Goal: Use online tool/utility: Use online tool/utility

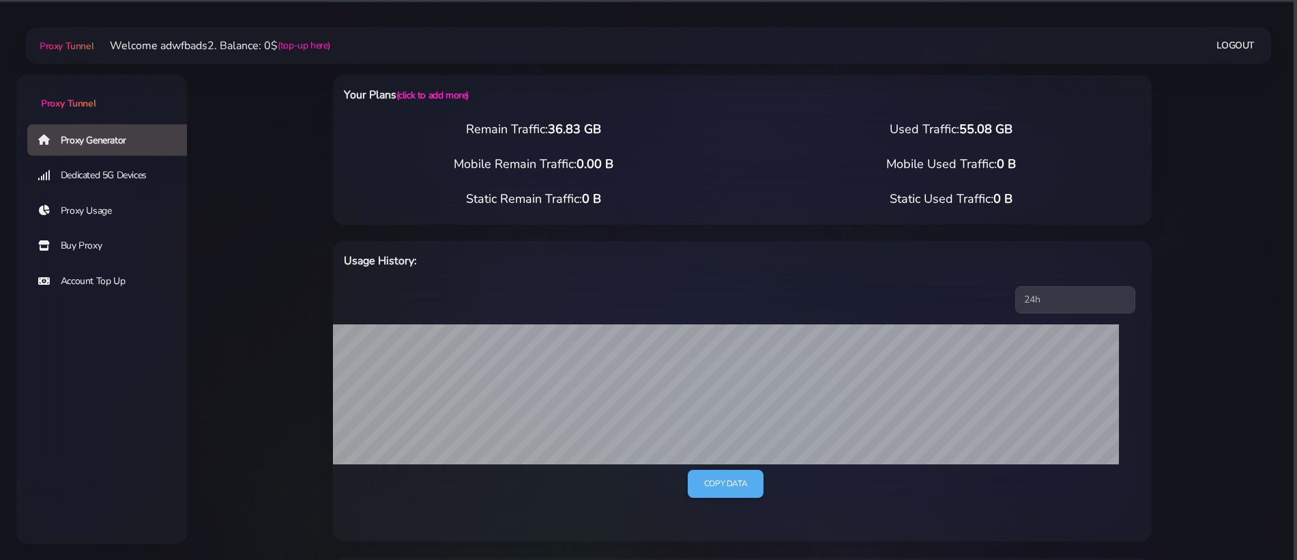
select select "ES"
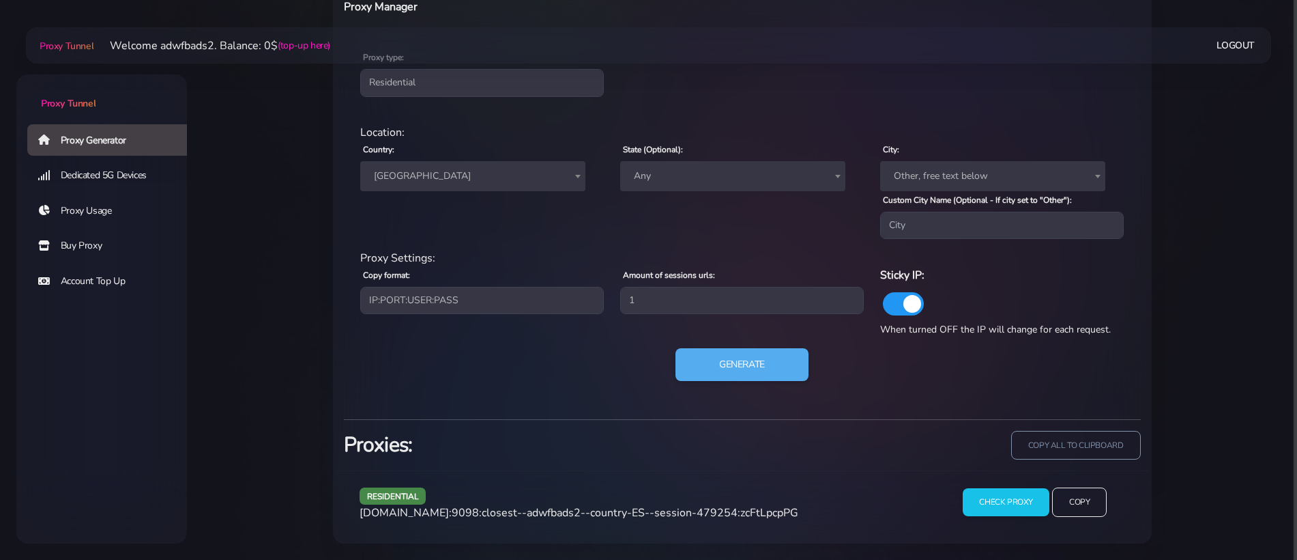
click at [463, 195] on div "Country: Worldwide [GEOGRAPHIC_DATA] [GEOGRAPHIC_DATA] [GEOGRAPHIC_DATA] [GEOGR…" at bounding box center [482, 190] width 260 height 98
click at [462, 188] on span "[GEOGRAPHIC_DATA]" at bounding box center [472, 176] width 225 height 30
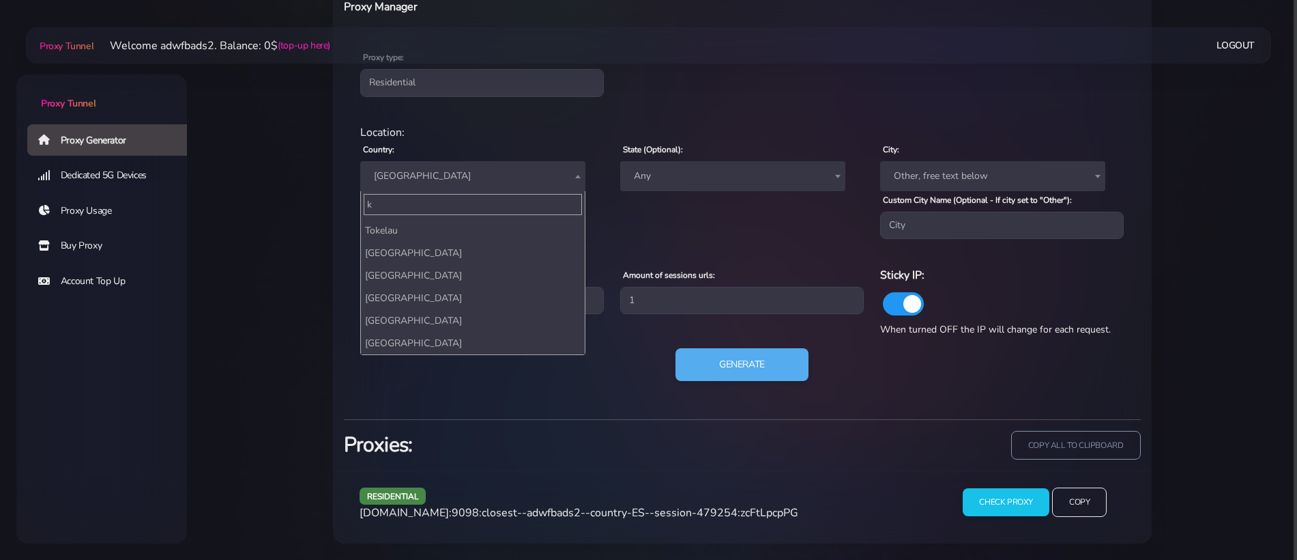
scroll to position [0, 0]
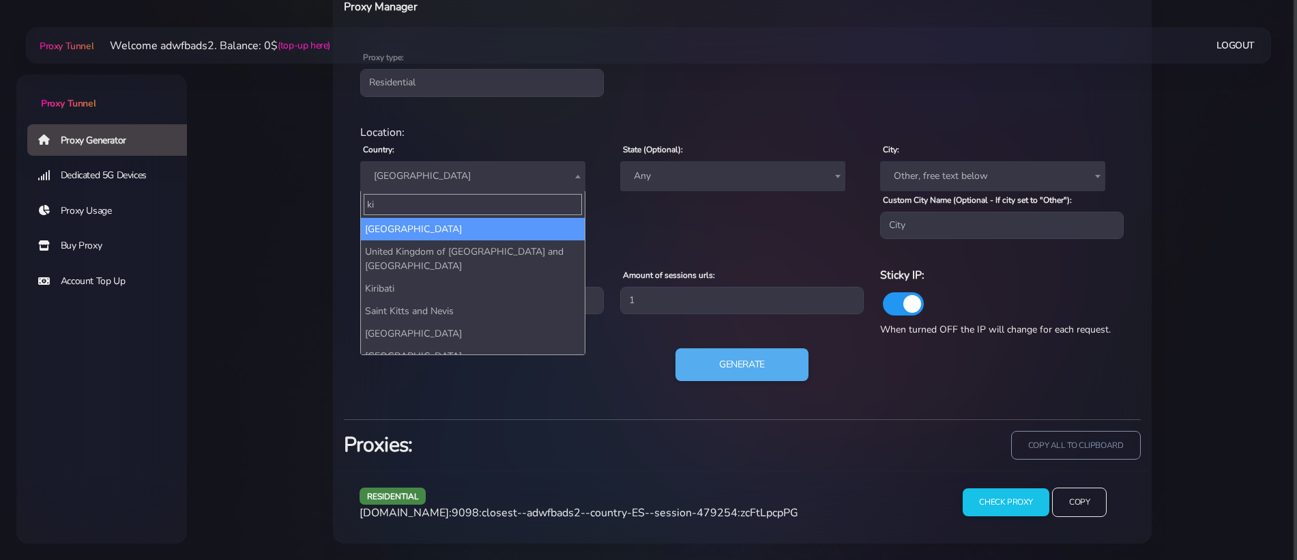
type input "kin"
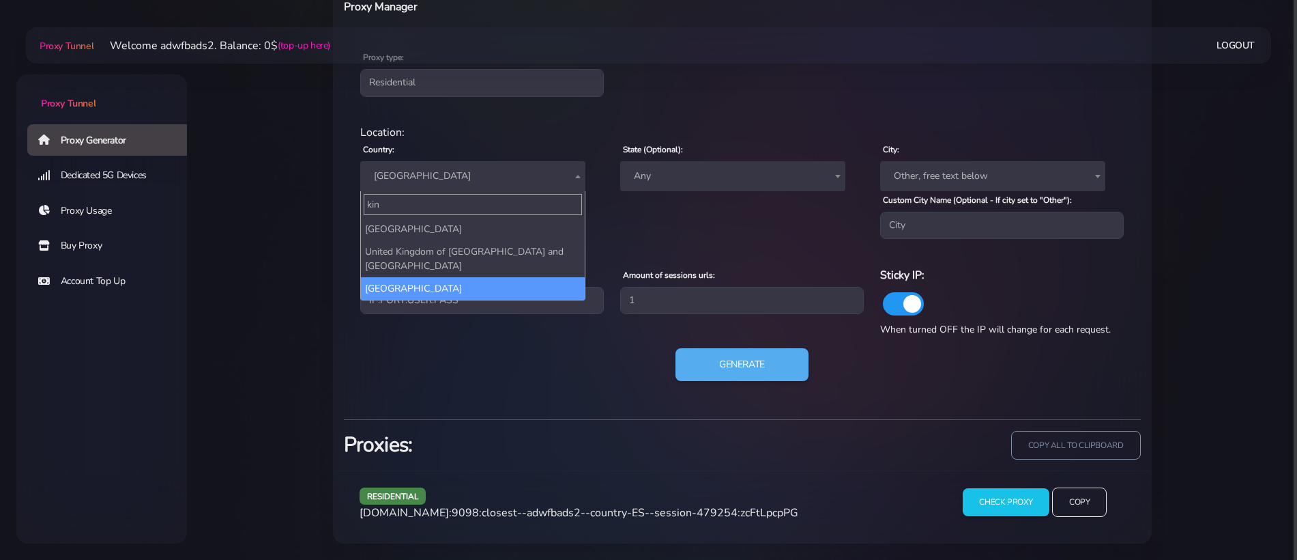
select select "UK"
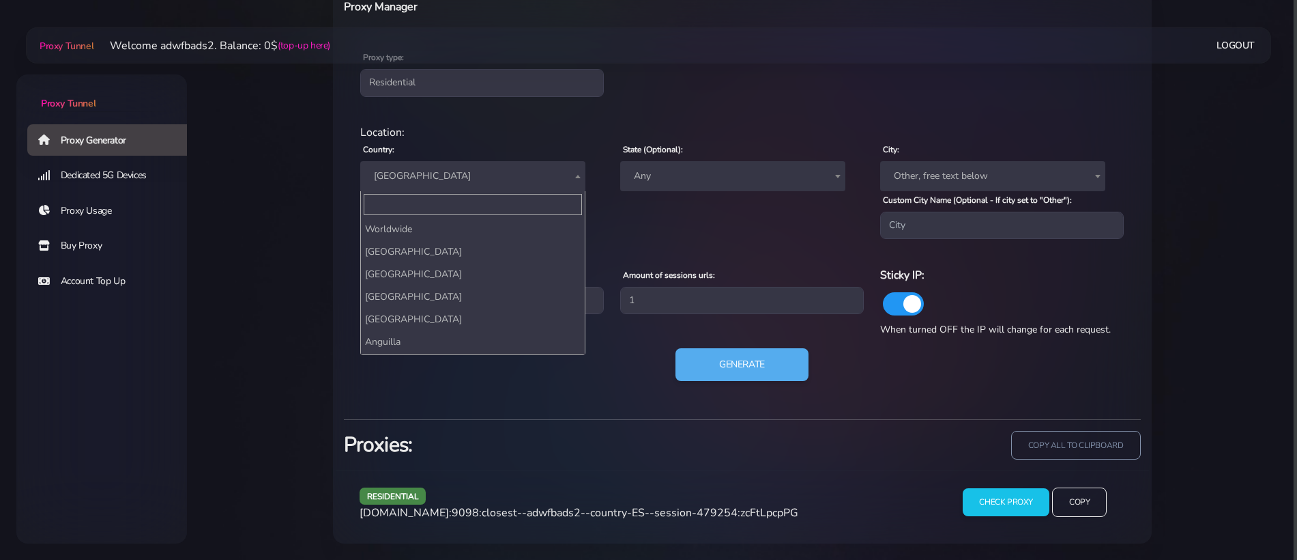
click at [412, 182] on span "[GEOGRAPHIC_DATA]" at bounding box center [473, 176] width 209 height 19
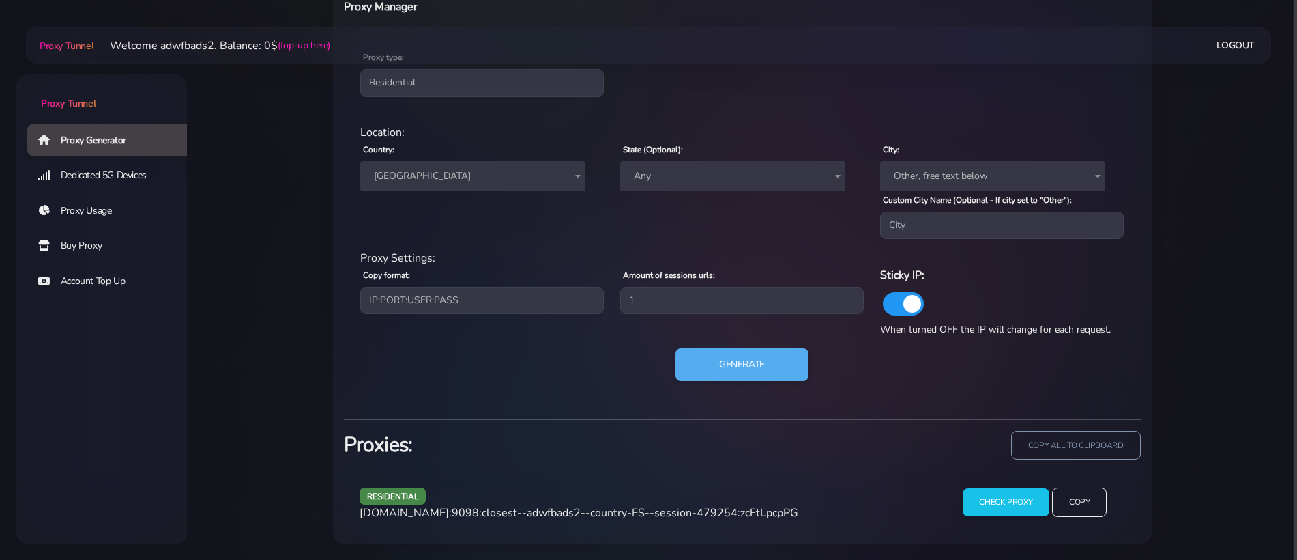
click at [412, 182] on span "[GEOGRAPHIC_DATA]" at bounding box center [473, 176] width 209 height 19
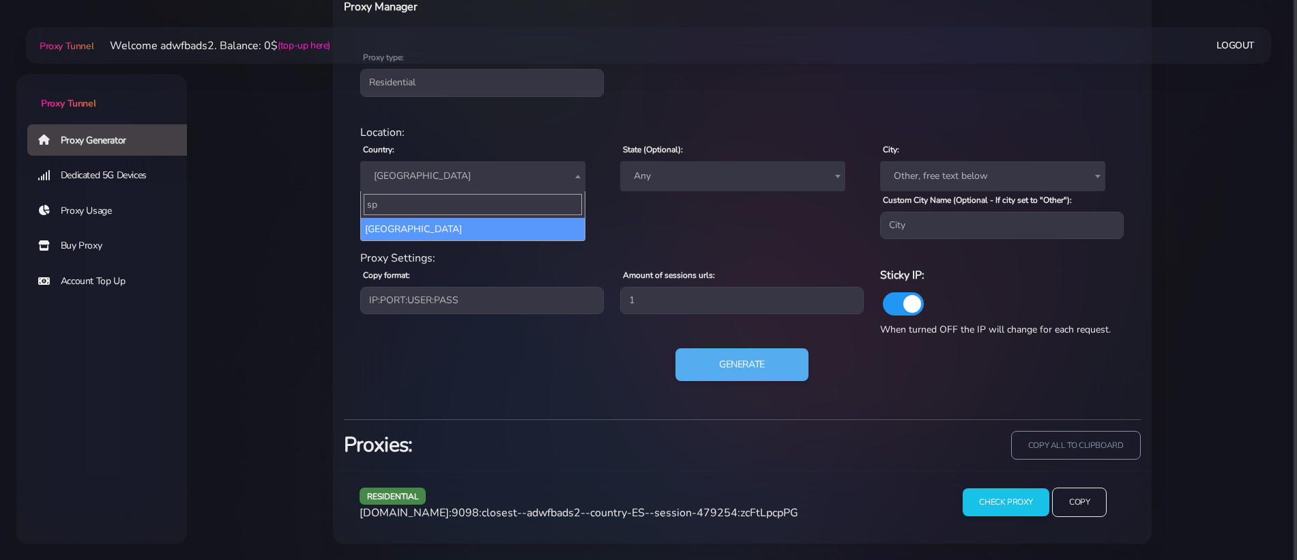
type input "spa"
select select "ES"
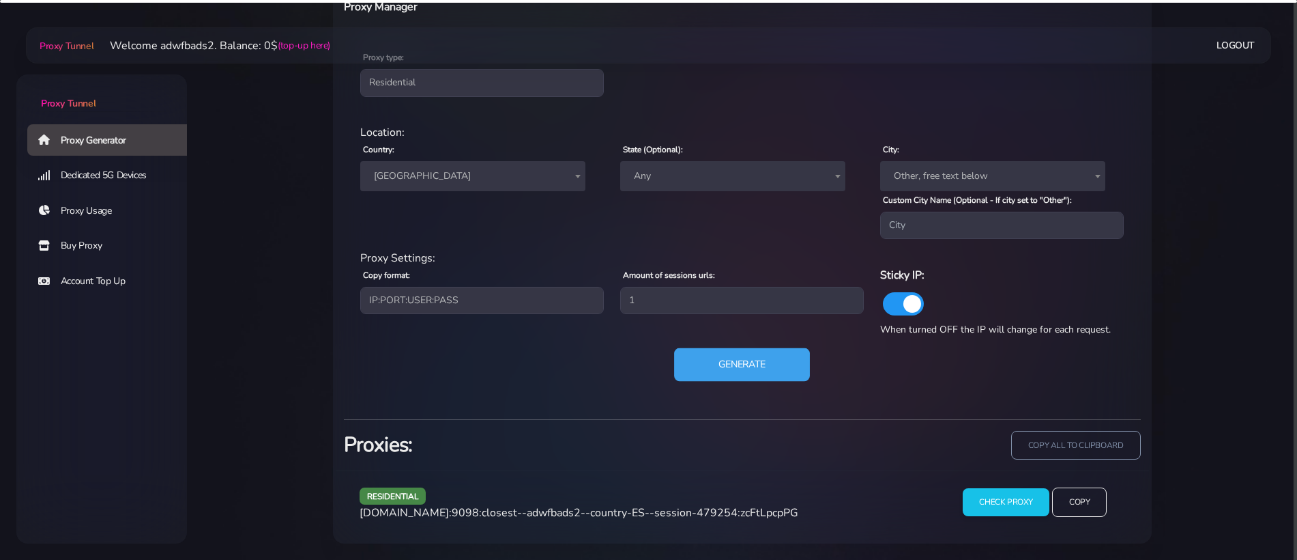
click at [692, 353] on button "Generate" at bounding box center [742, 364] width 136 height 33
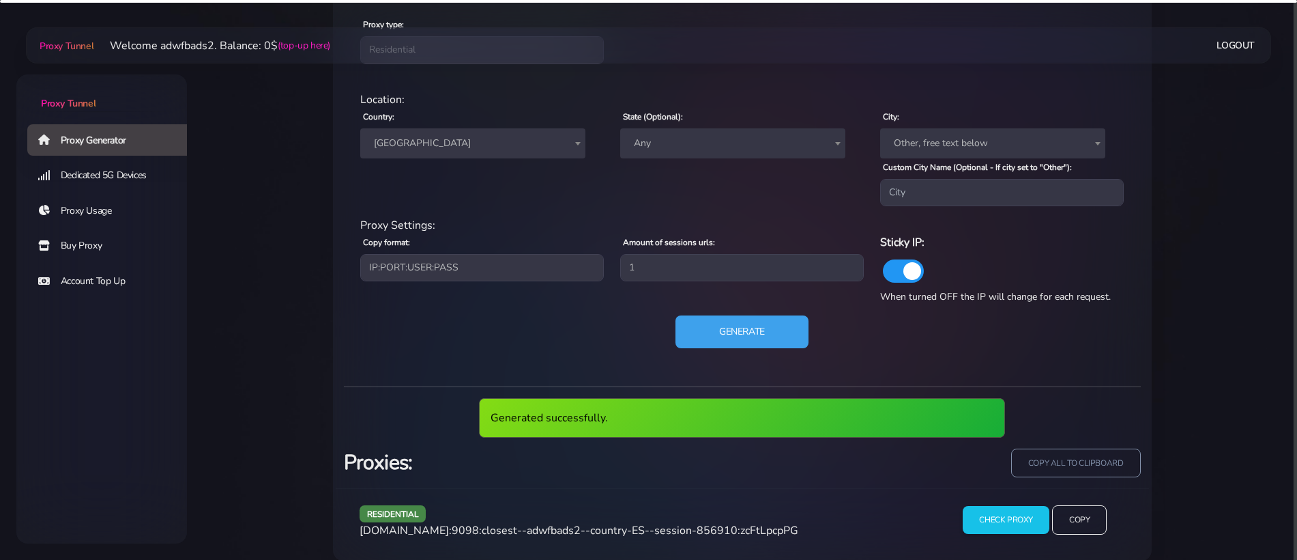
scroll to position [621, 0]
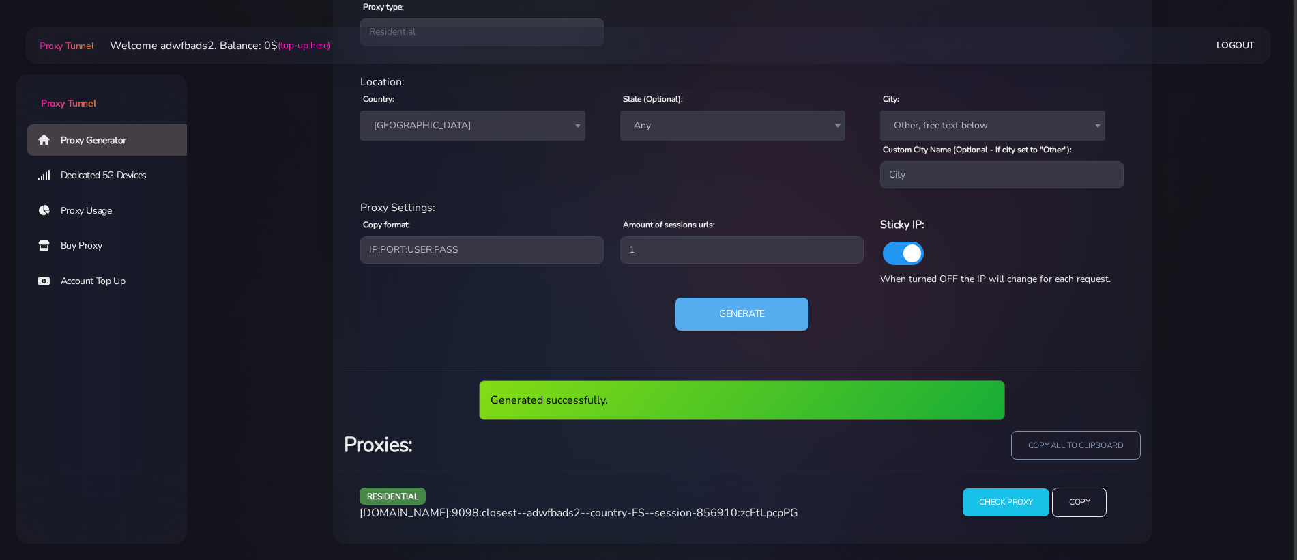
click at [586, 510] on span "[DOMAIN_NAME]:9098:closest--adwfbads2--country-ES--session-856910:zcFtLpcpPG" at bounding box center [579, 512] width 439 height 15
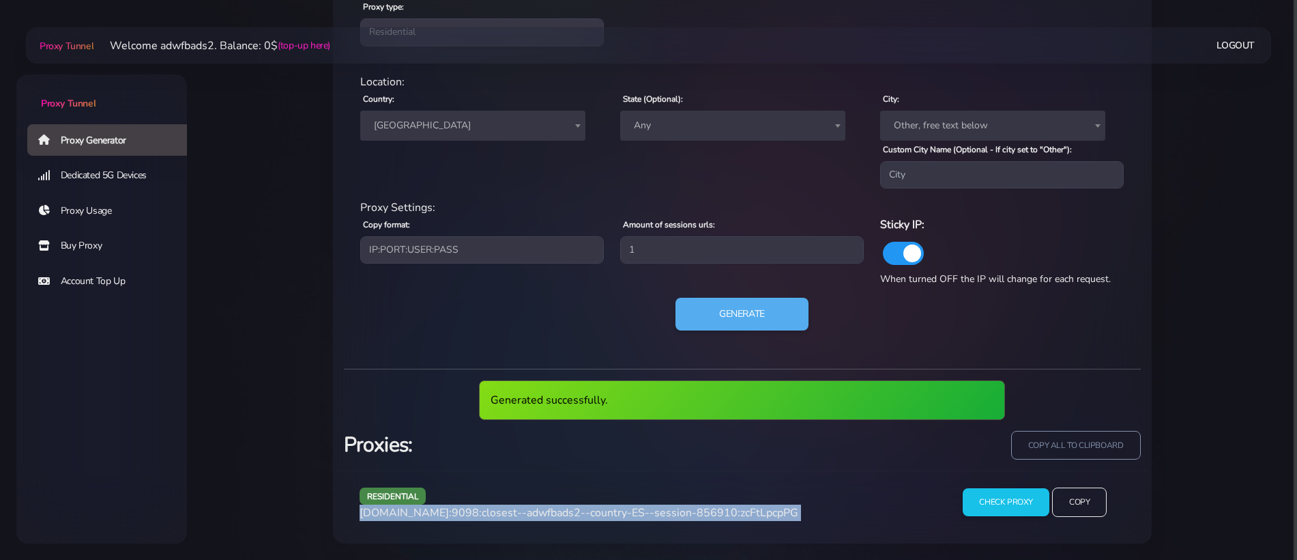
click at [586, 510] on span "[DOMAIN_NAME]:9098:closest--adwfbads2--country-ES--session-856910:zcFtLpcpPG" at bounding box center [579, 512] width 439 height 15
copy div "[DOMAIN_NAME]:9098:closest--adwfbads2--country-ES--session-856910:zcFtLpcpPG"
